Goal: Transaction & Acquisition: Purchase product/service

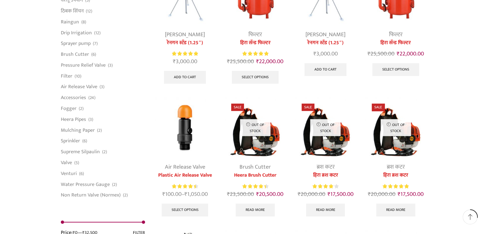
scroll to position [2849, 0]
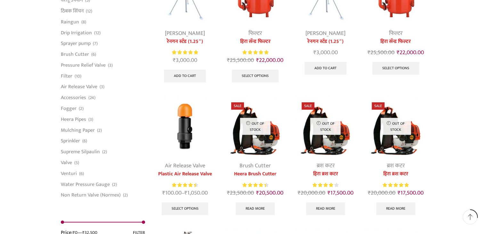
click at [181, 161] on link "Air Release Valve" at bounding box center [185, 166] width 40 height 10
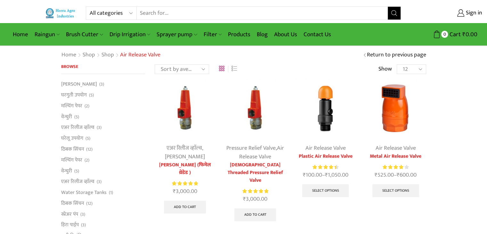
click at [335, 150] on link "Air Release Valve" at bounding box center [325, 148] width 40 height 10
click at [418, 106] on div at bounding box center [418, 108] width 15 height 17
click at [419, 111] on div at bounding box center [418, 108] width 15 height 17
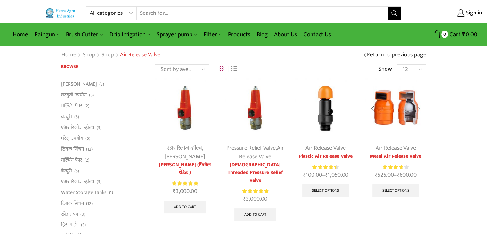
click at [397, 112] on img at bounding box center [395, 108] width 60 height 60
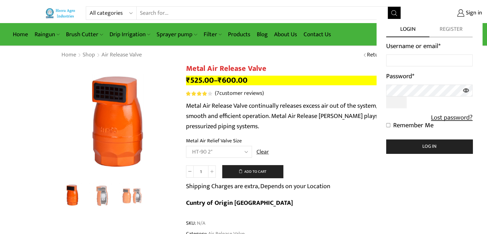
select select
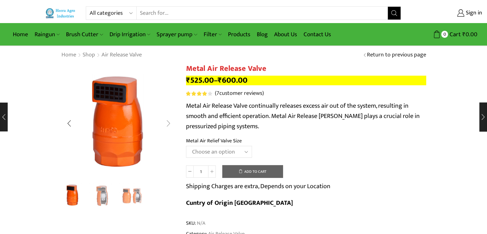
click at [168, 123] on div "Next slide" at bounding box center [168, 123] width 16 height 16
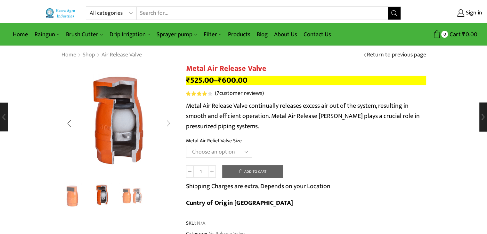
click at [168, 122] on div "Next slide" at bounding box center [168, 123] width 16 height 16
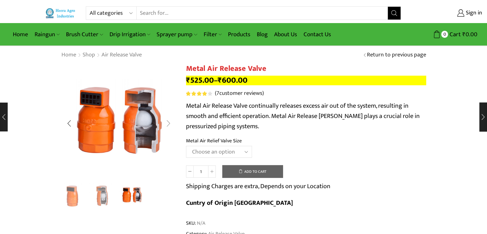
click at [168, 122] on div "Next slide" at bounding box center [168, 123] width 16 height 16
